Goal: Task Accomplishment & Management: Use online tool/utility

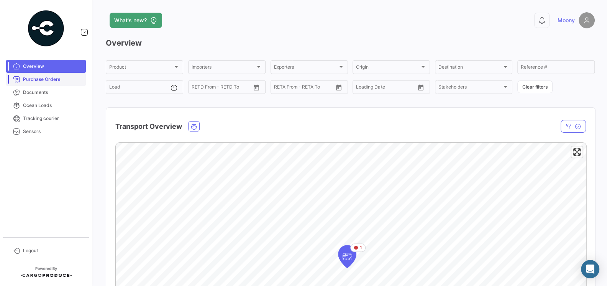
click at [31, 80] on span "Purchase Orders" at bounding box center [53, 79] width 60 height 7
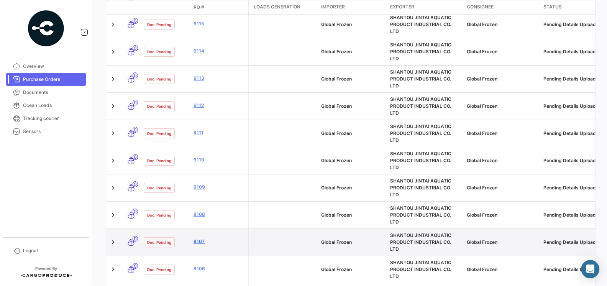
scroll to position [300, 0]
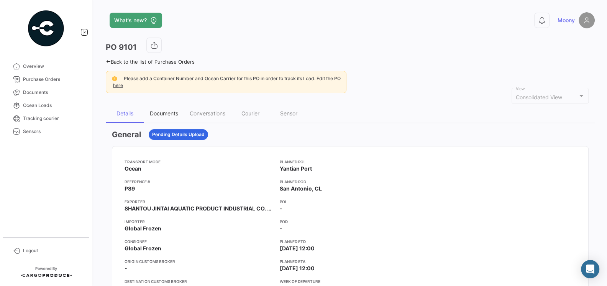
click at [164, 112] on div "Documents" at bounding box center [164, 113] width 28 height 7
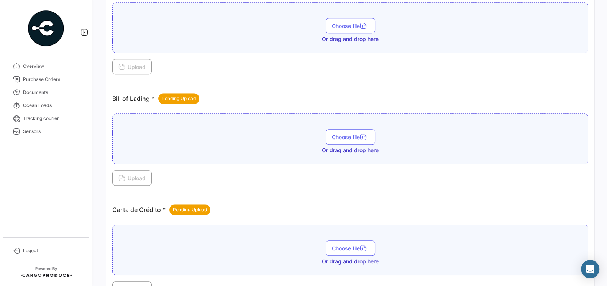
scroll to position [564, 0]
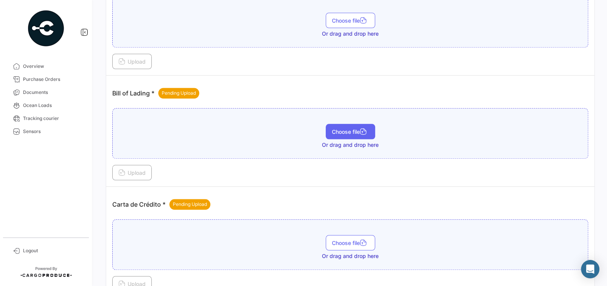
click at [349, 128] on span "Choose file" at bounding box center [350, 131] width 37 height 7
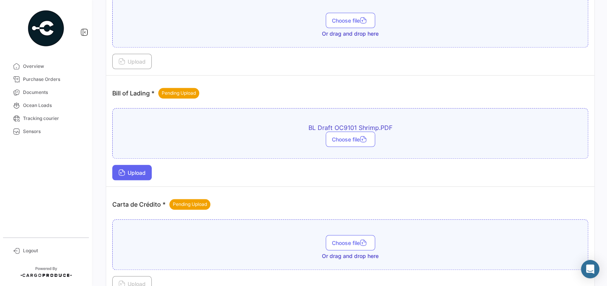
click at [137, 170] on button "Upload" at bounding box center [131, 172] width 39 height 15
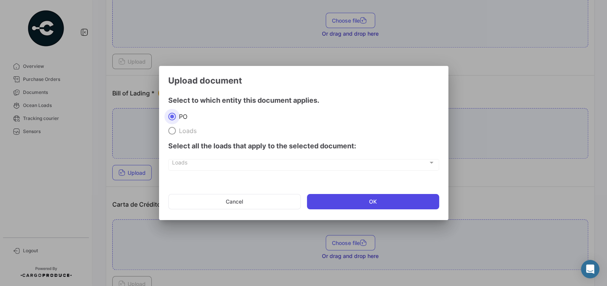
click at [340, 206] on button "OK" at bounding box center [373, 201] width 132 height 15
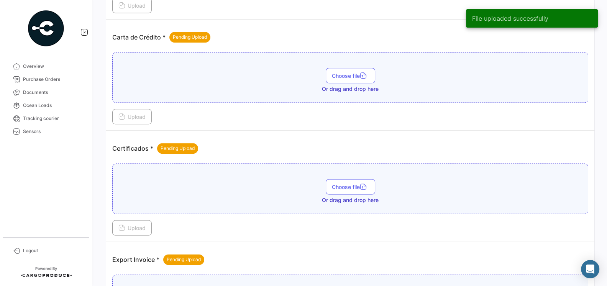
scroll to position [771, 0]
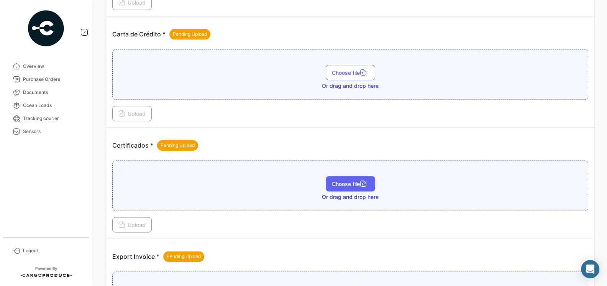
click at [339, 180] on span "Choose file" at bounding box center [350, 183] width 37 height 7
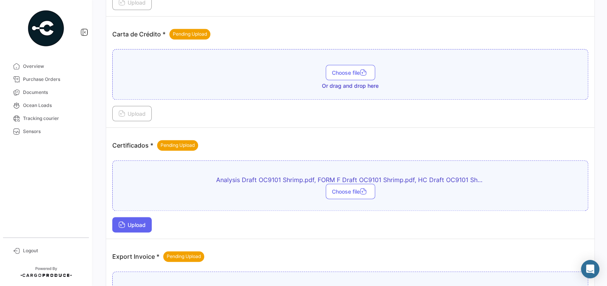
click at [128, 220] on button "Upload" at bounding box center [131, 224] width 39 height 15
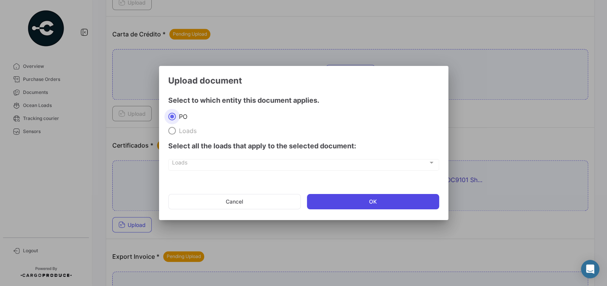
click at [338, 200] on button "OK" at bounding box center [373, 201] width 132 height 15
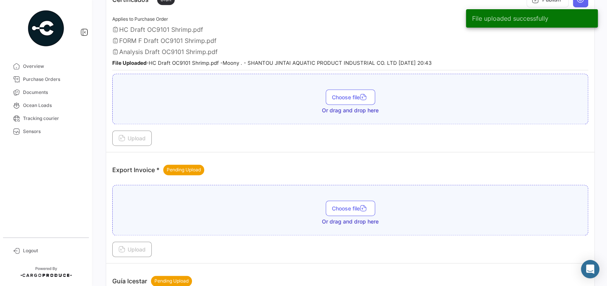
scroll to position [921, 0]
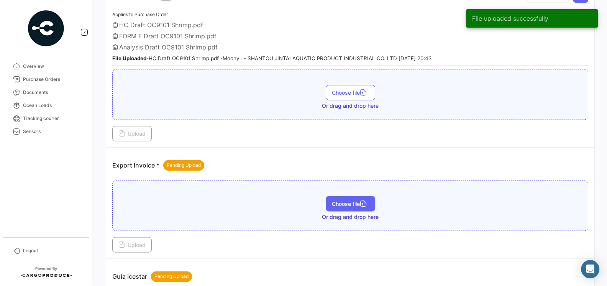
click at [335, 200] on span "Choose file" at bounding box center [350, 203] width 37 height 7
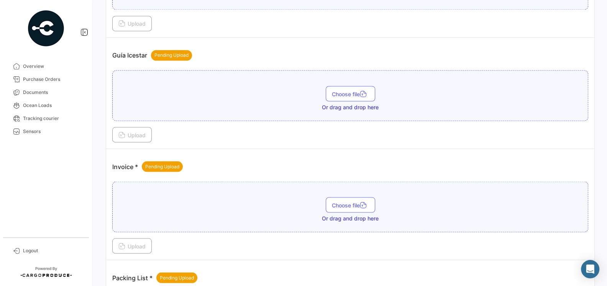
scroll to position [1144, 0]
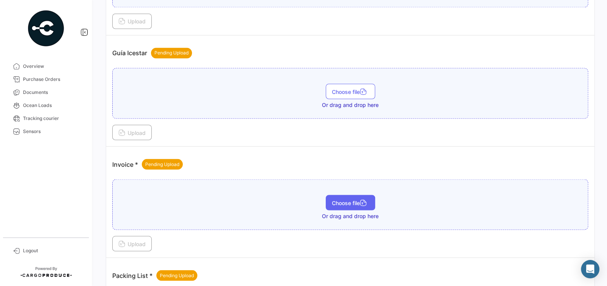
click at [343, 199] on span "Choose file" at bounding box center [350, 202] width 37 height 7
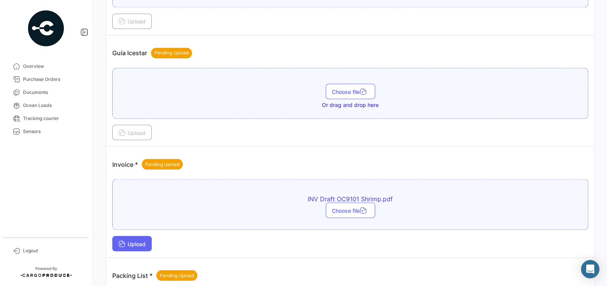
click at [140, 240] on span "Upload" at bounding box center [131, 243] width 27 height 7
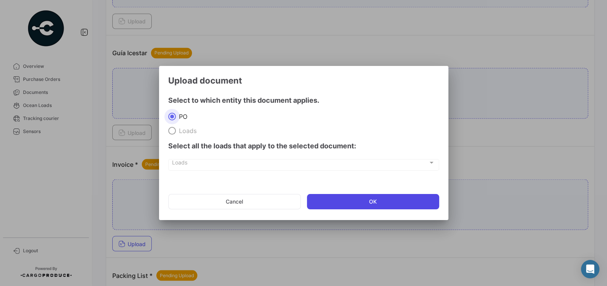
click at [339, 200] on button "OK" at bounding box center [373, 201] width 132 height 15
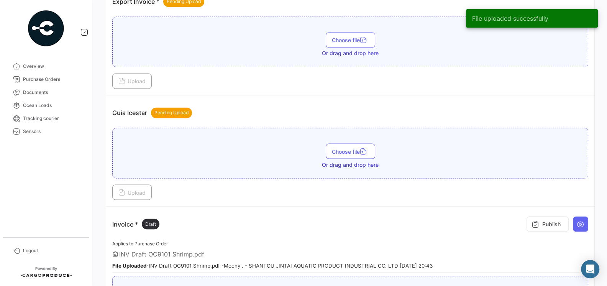
scroll to position [1293, 0]
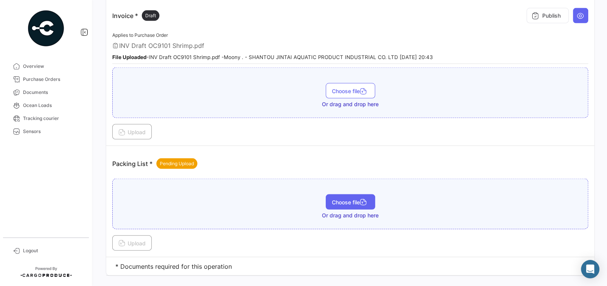
click at [343, 194] on button "Choose file" at bounding box center [350, 201] width 49 height 15
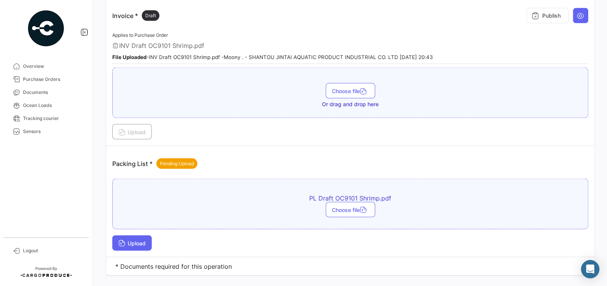
click at [134, 235] on button "Upload" at bounding box center [131, 242] width 39 height 15
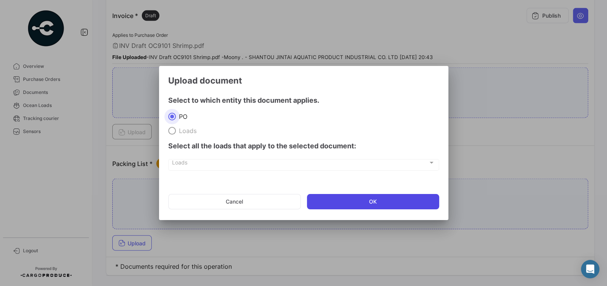
click at [341, 200] on button "OK" at bounding box center [373, 201] width 132 height 15
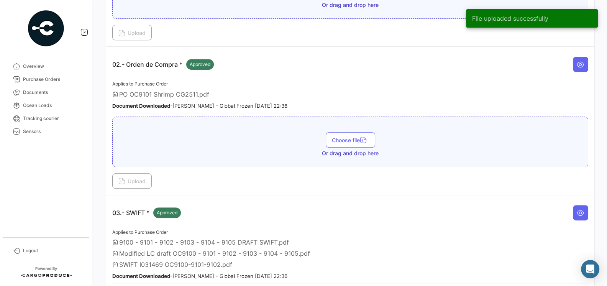
scroll to position [0, 0]
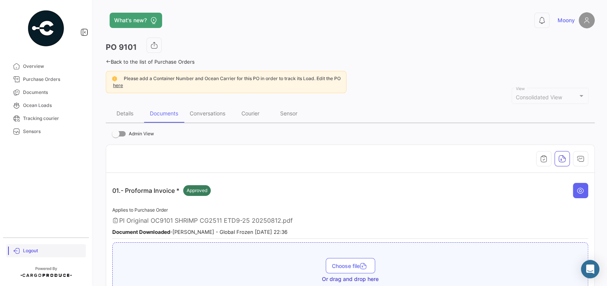
click at [25, 251] on span "Logout" at bounding box center [53, 250] width 60 height 7
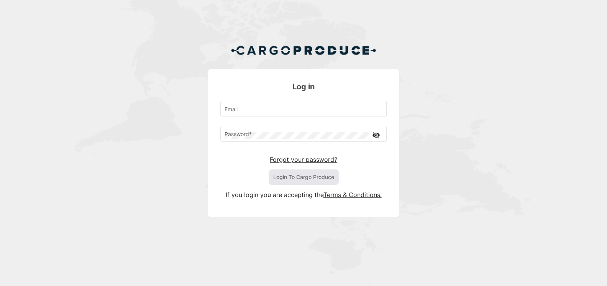
type input "[EMAIL_ADDRESS][DOMAIN_NAME]"
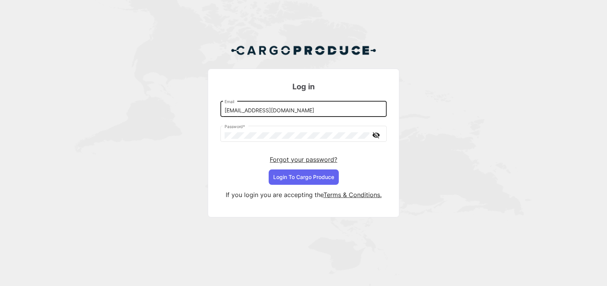
click at [304, 109] on input "[EMAIL_ADDRESS][DOMAIN_NAME]" at bounding box center [304, 110] width 158 height 7
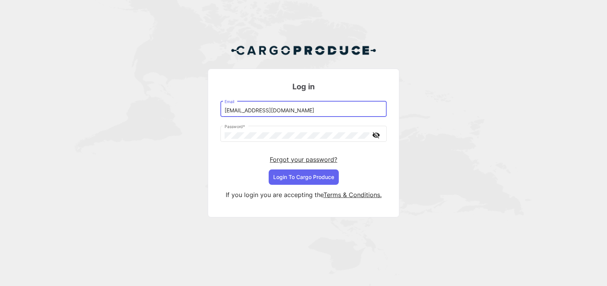
click at [148, 157] on div "Log in [EMAIL_ADDRESS][DOMAIN_NAME] Email Password * visibility_off Forgot your…" at bounding box center [303, 133] width 607 height 267
